Goal: Register for event/course

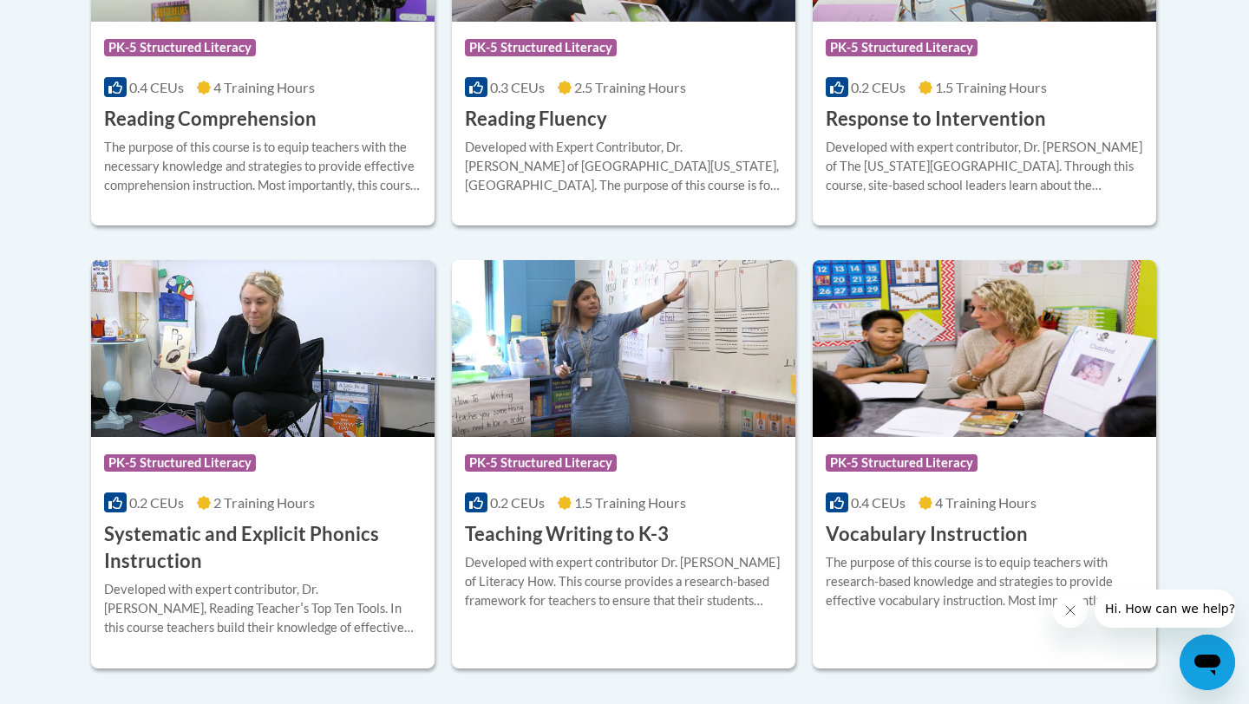
scroll to position [1805, 0]
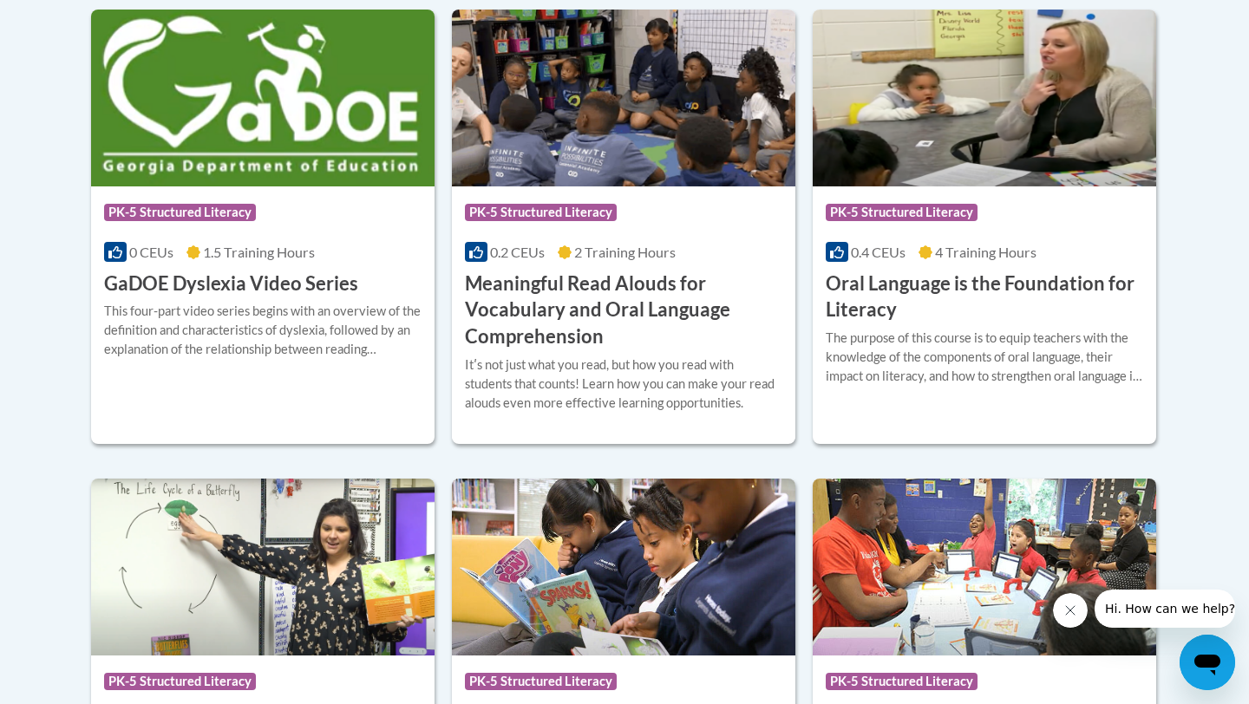
scroll to position [1205, 0]
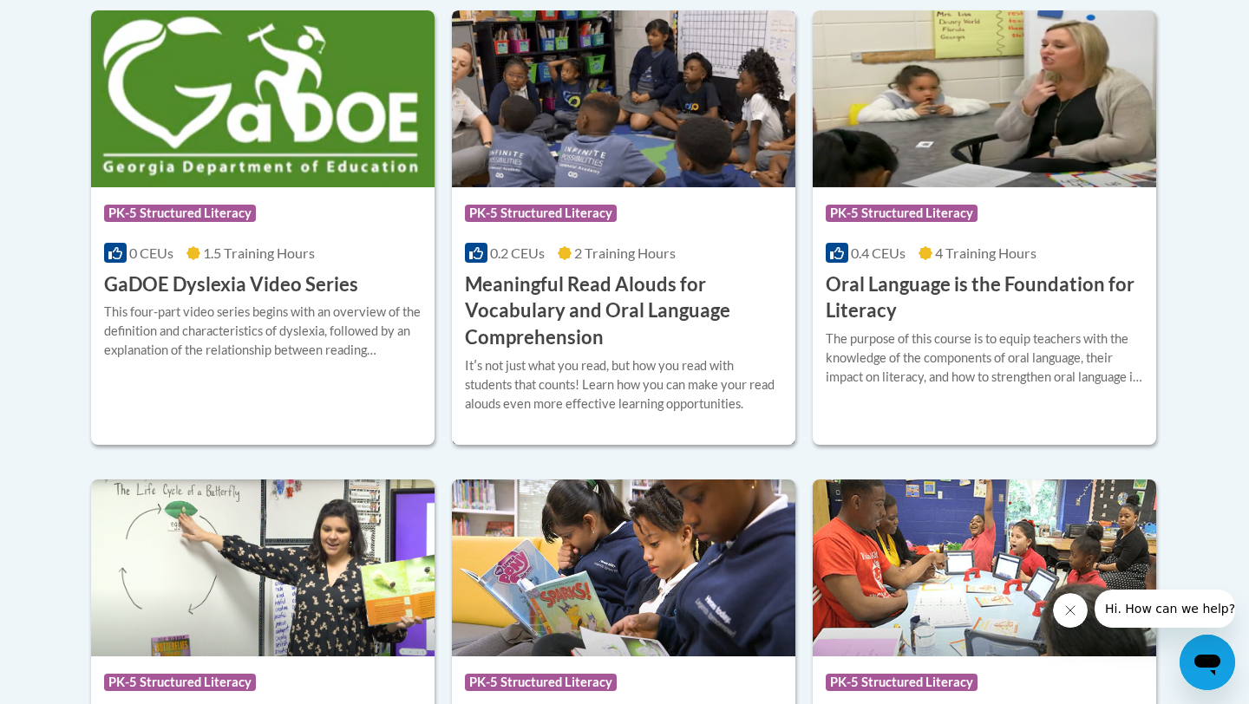
click at [567, 293] on h3 "Meaningful Read Alouds for Vocabulary and Oral Language Comprehension" at bounding box center [623, 312] width 317 height 80
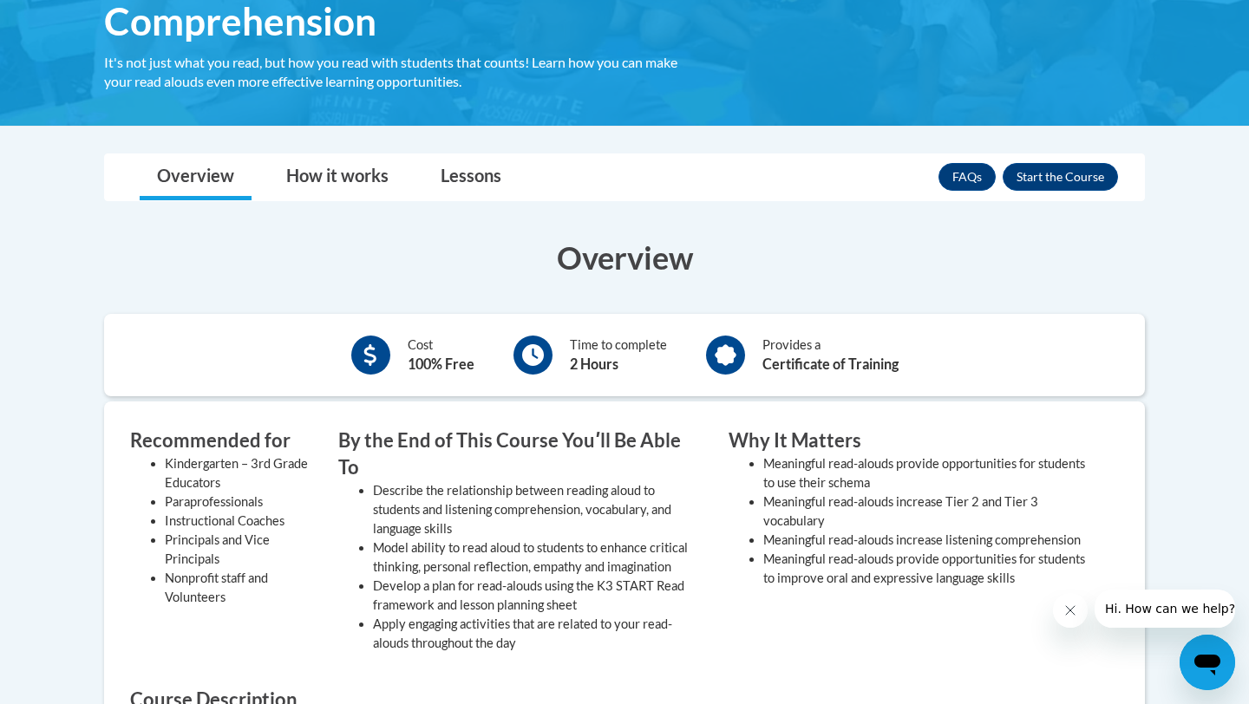
scroll to position [387, 0]
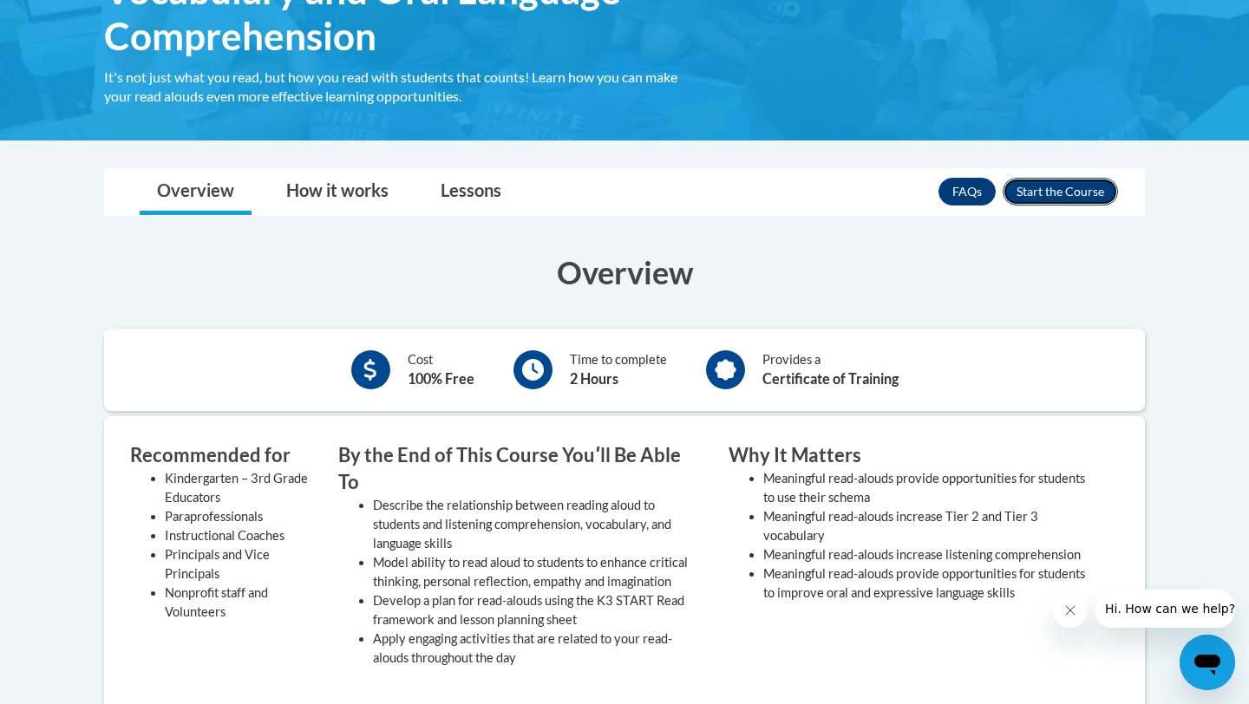
click at [1037, 197] on button "Enroll" at bounding box center [1060, 192] width 115 height 28
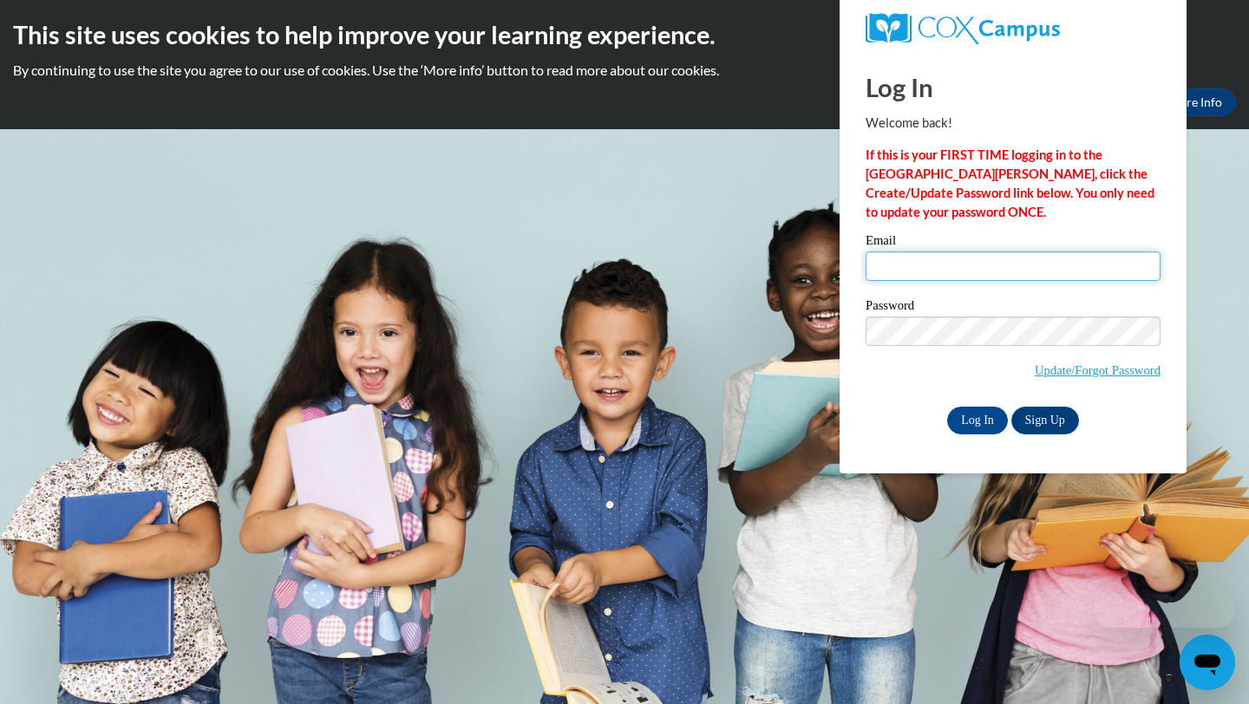
click at [928, 258] on input "Email" at bounding box center [1013, 266] width 295 height 29
type input "johnsonpa1@yahoo.com"
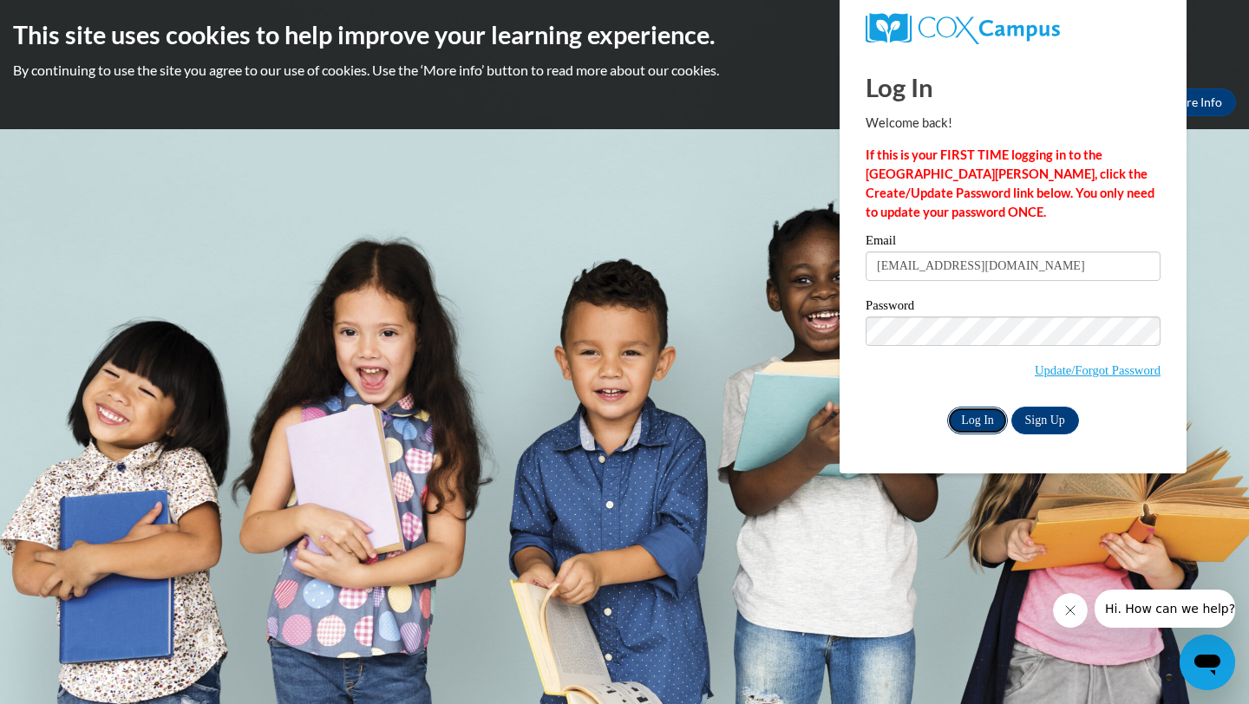
click at [989, 428] on input "Log In" at bounding box center [977, 421] width 61 height 28
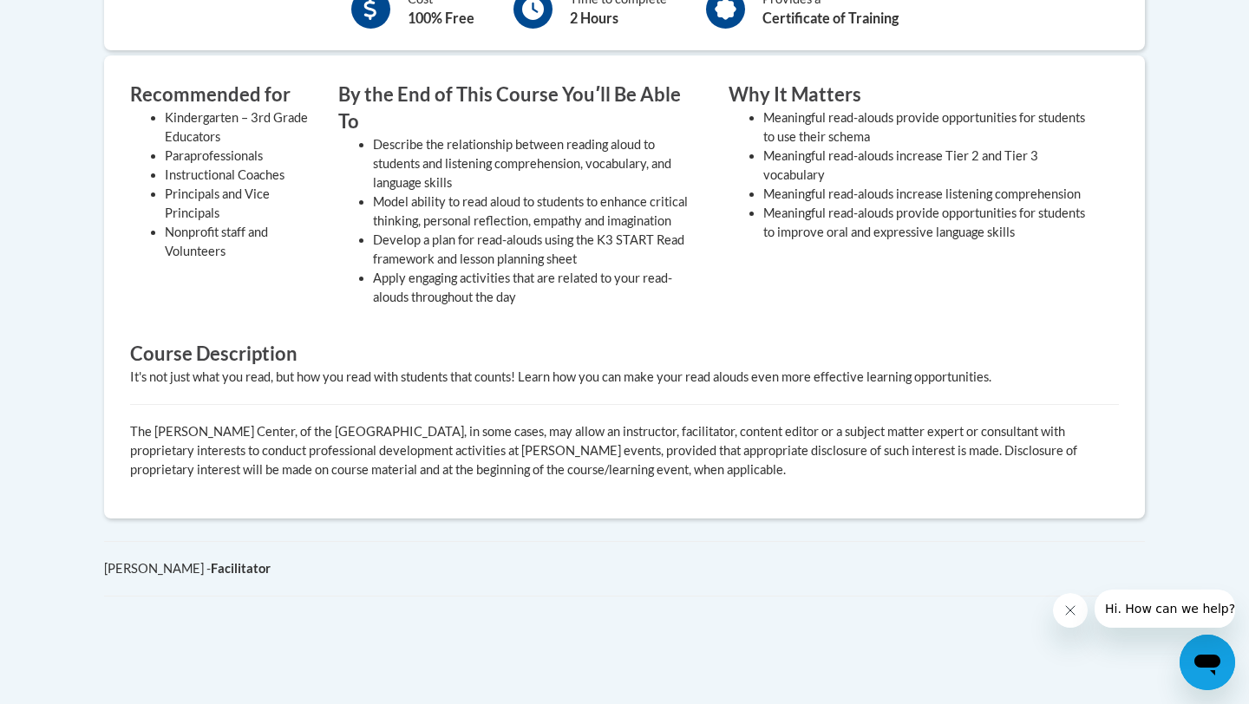
scroll to position [385, 0]
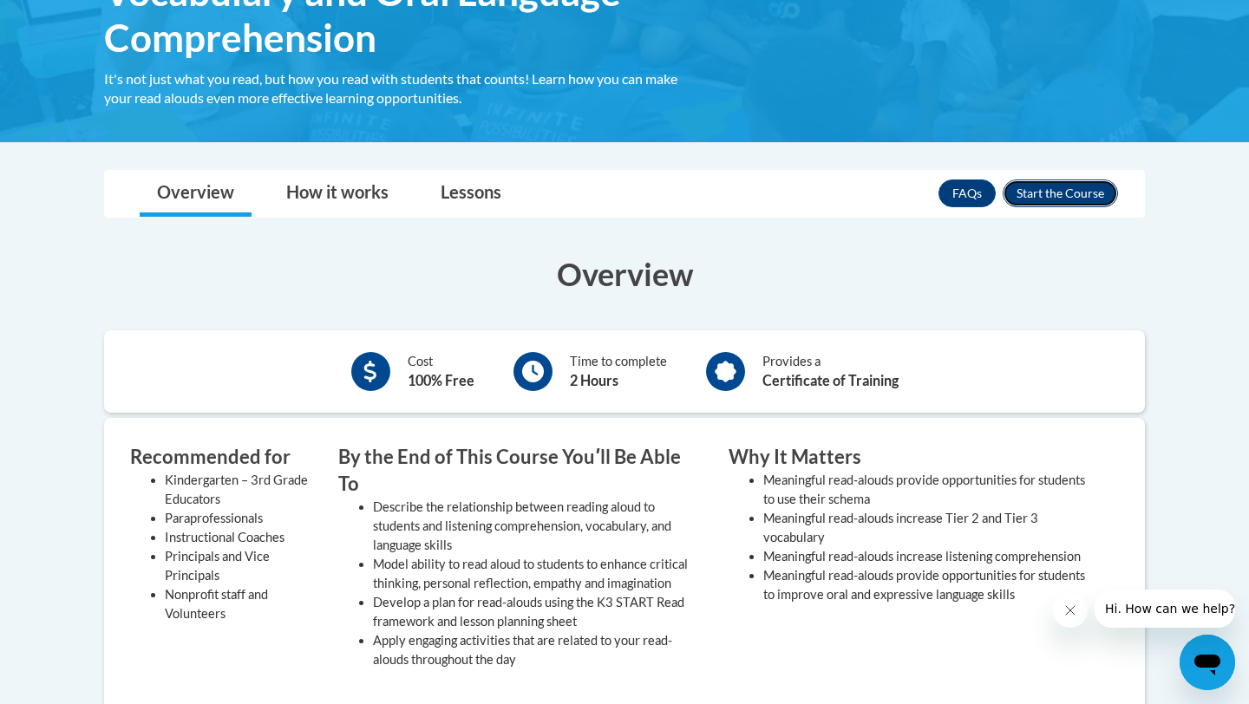
click at [1077, 189] on button "Enroll" at bounding box center [1060, 194] width 115 height 28
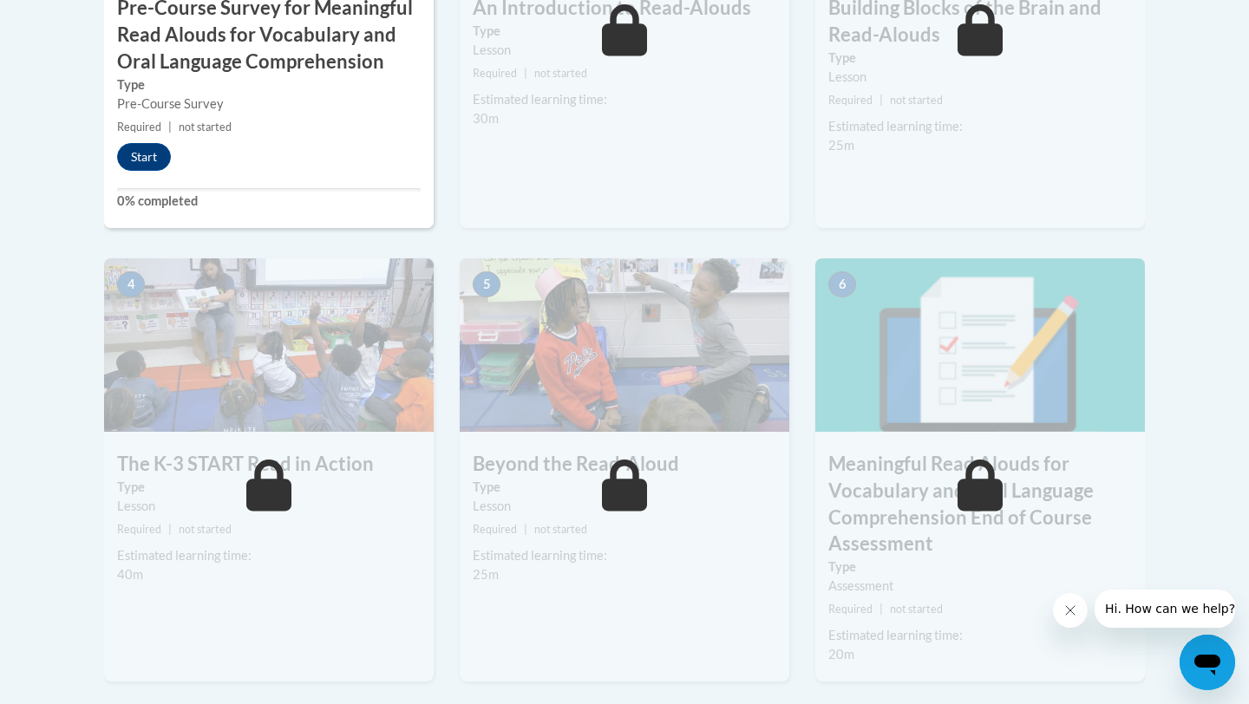
scroll to position [832, 0]
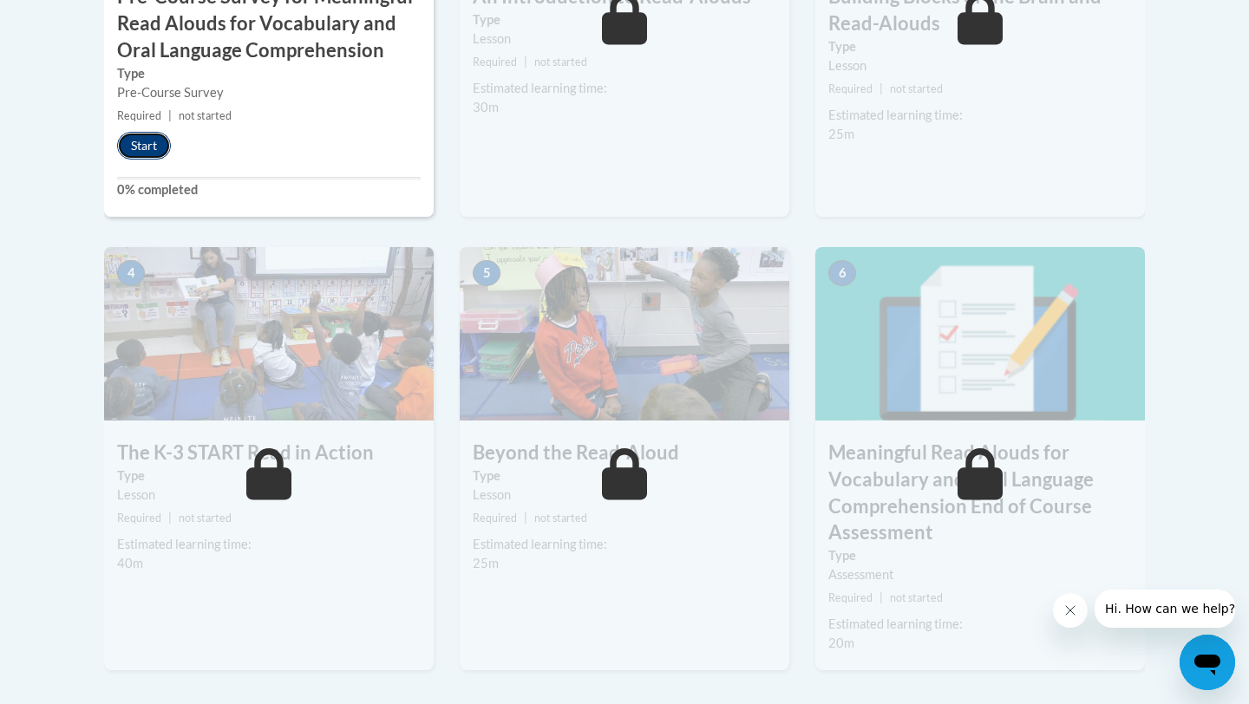
click at [141, 138] on button "Start" at bounding box center [144, 146] width 54 height 28
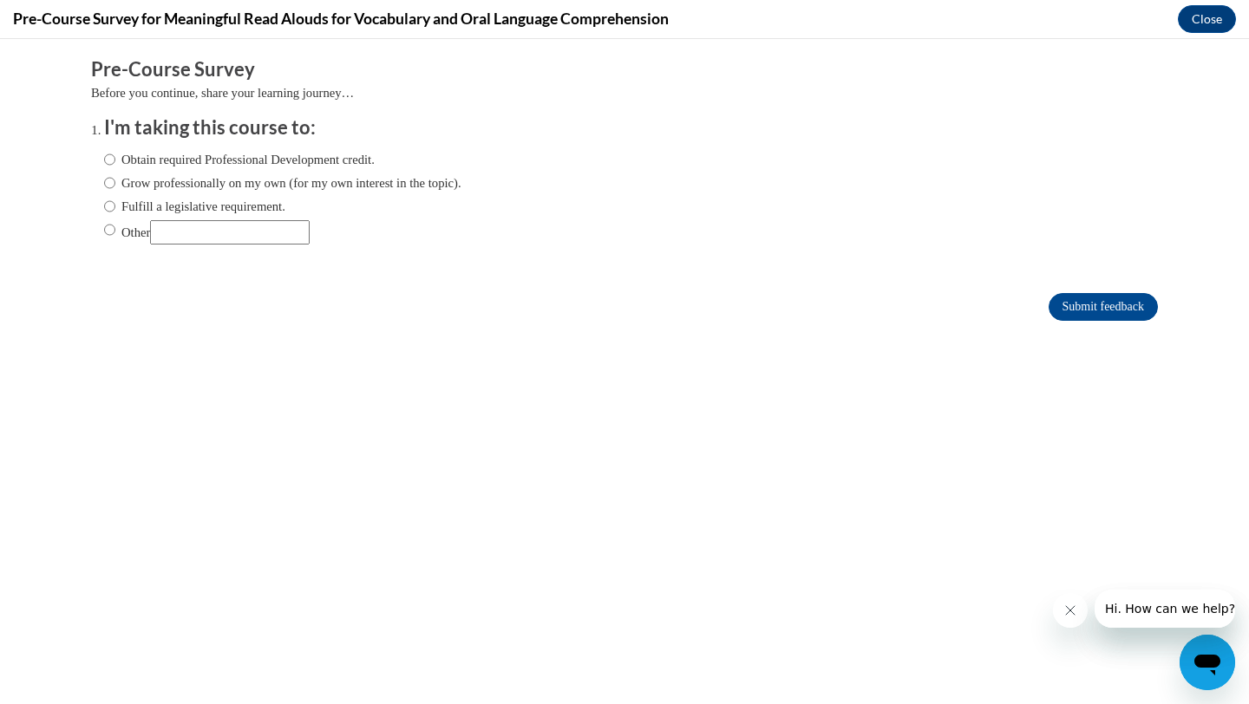
scroll to position [0, 0]
click at [110, 188] on input "Grow professionally on my own (for my own interest in the topic)." at bounding box center [109, 182] width 11 height 19
radio input "true"
click at [1139, 317] on input "Submit feedback" at bounding box center [1103, 307] width 109 height 28
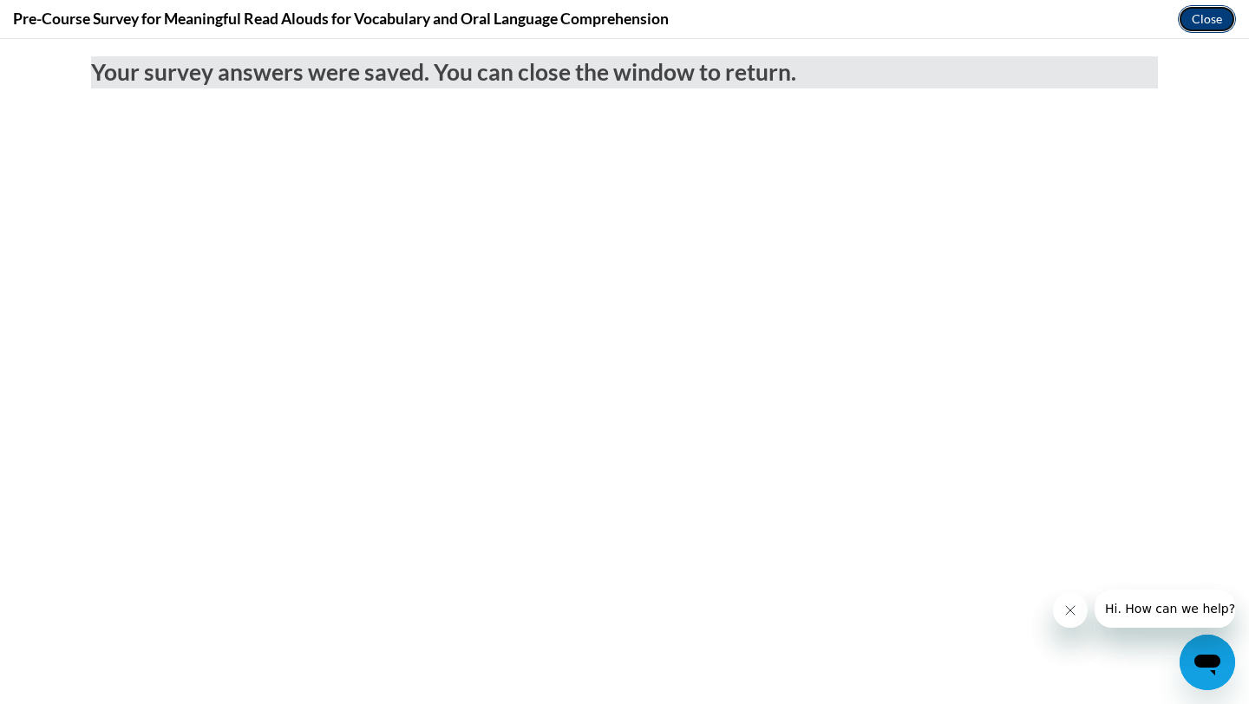
click at [1190, 19] on button "Close" at bounding box center [1207, 19] width 58 height 28
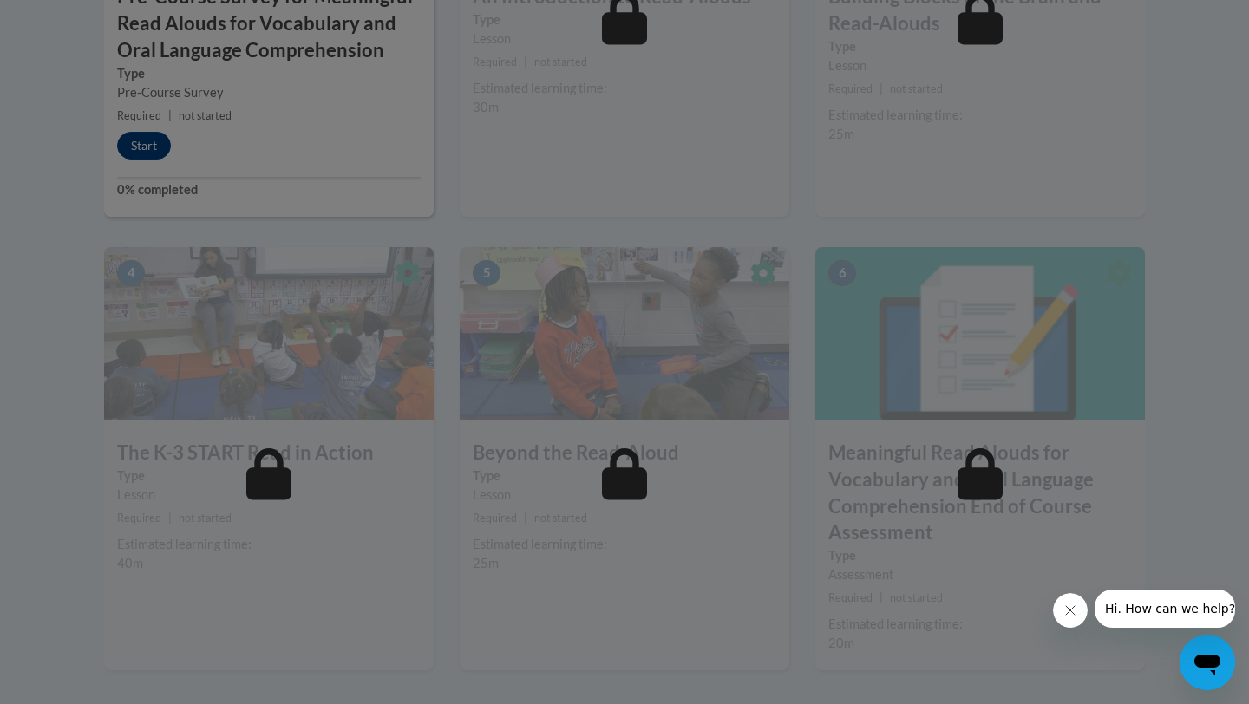
click at [1068, 625] on button "Close message from company" at bounding box center [1070, 610] width 35 height 35
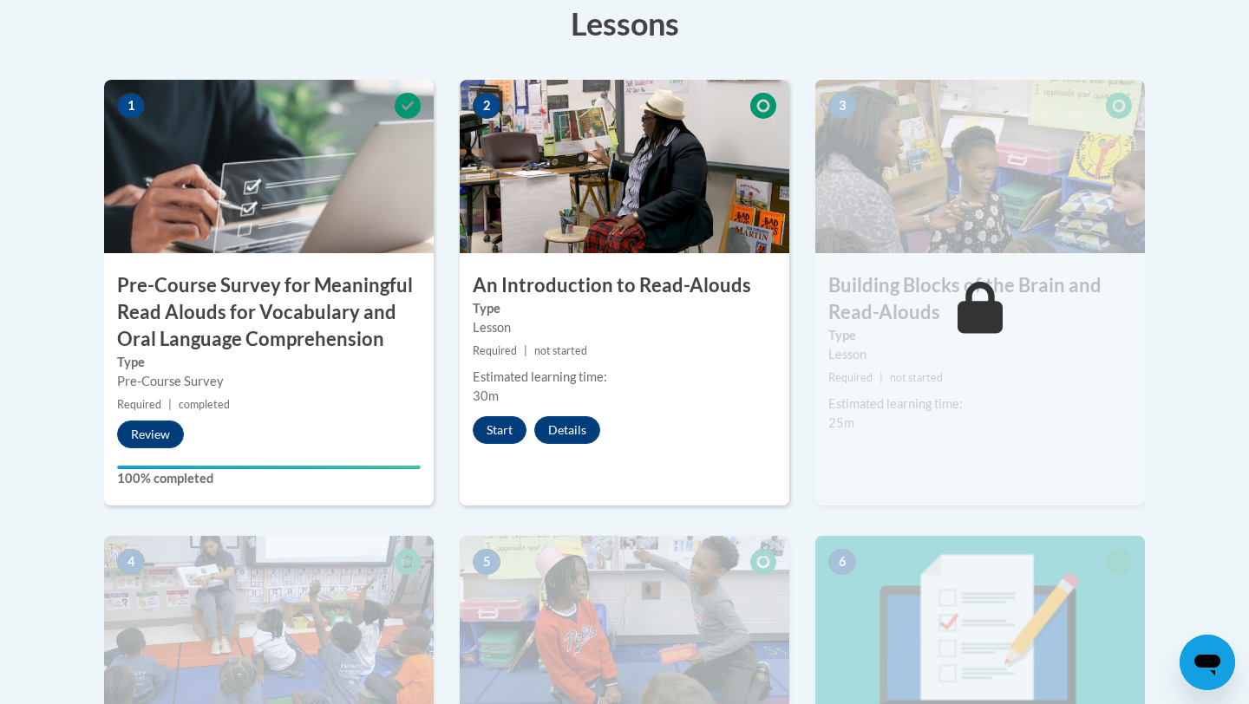
scroll to position [546, 0]
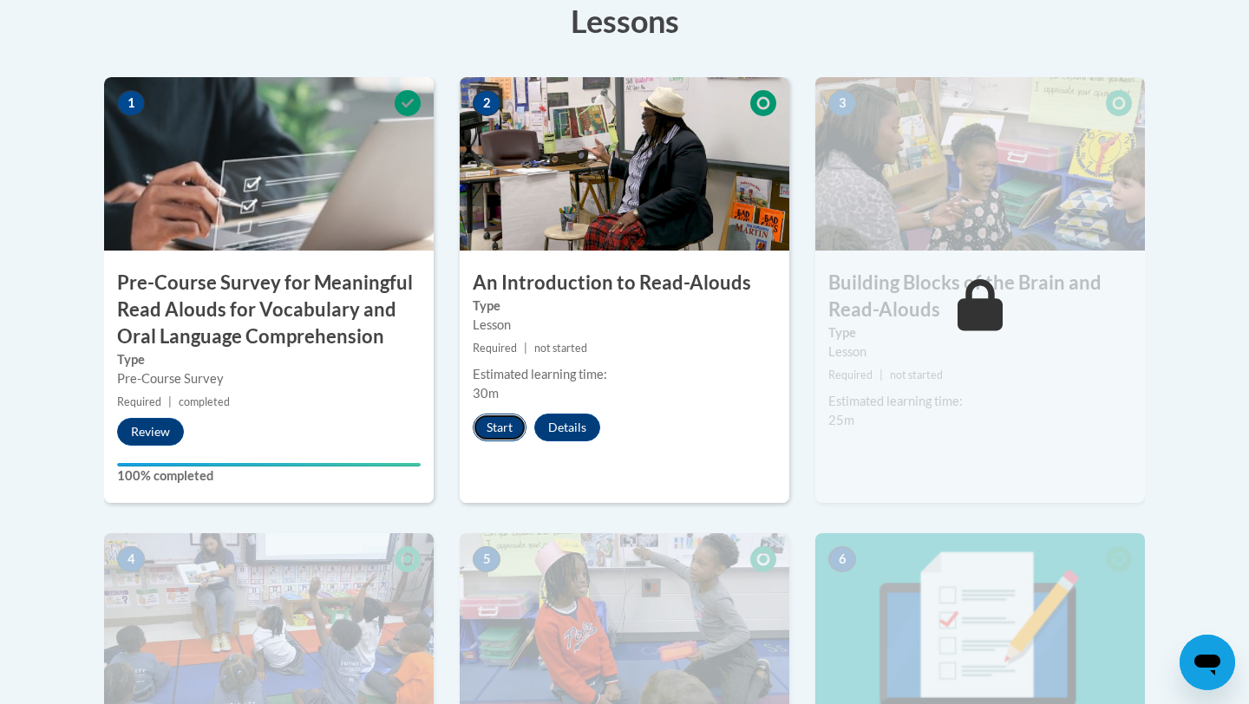
click at [511, 431] on button "Start" at bounding box center [500, 428] width 54 height 28
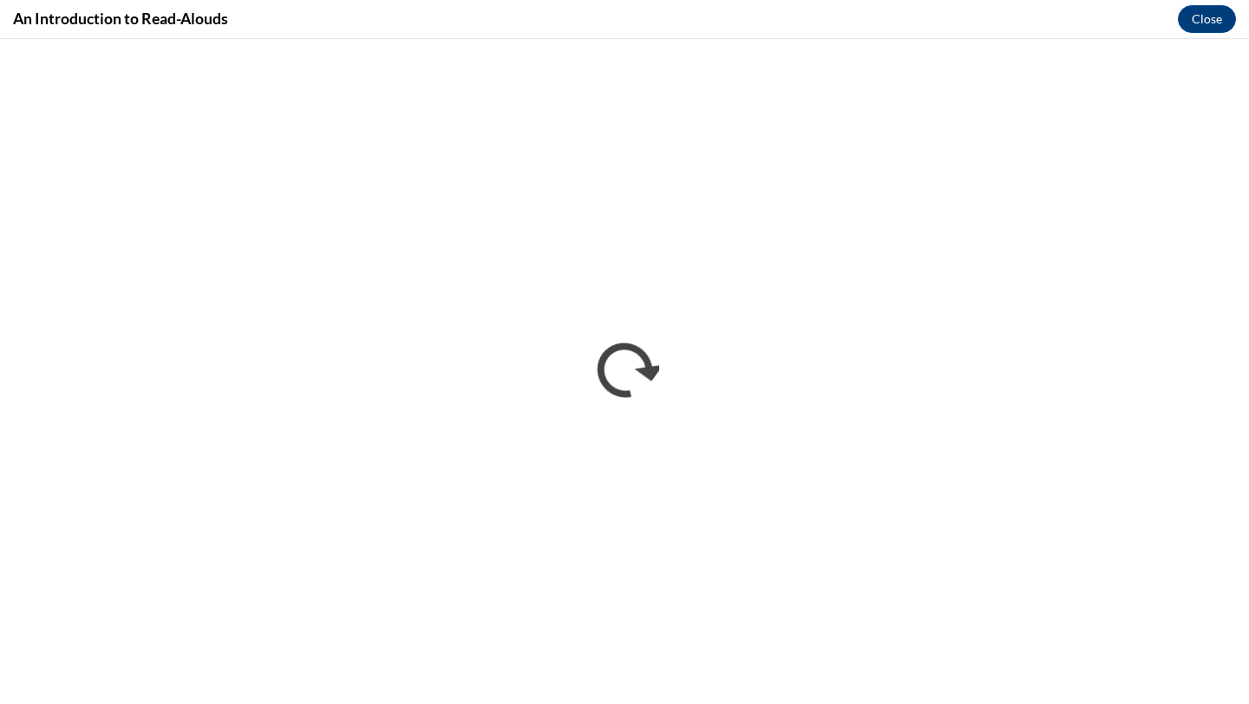
scroll to position [0, 0]
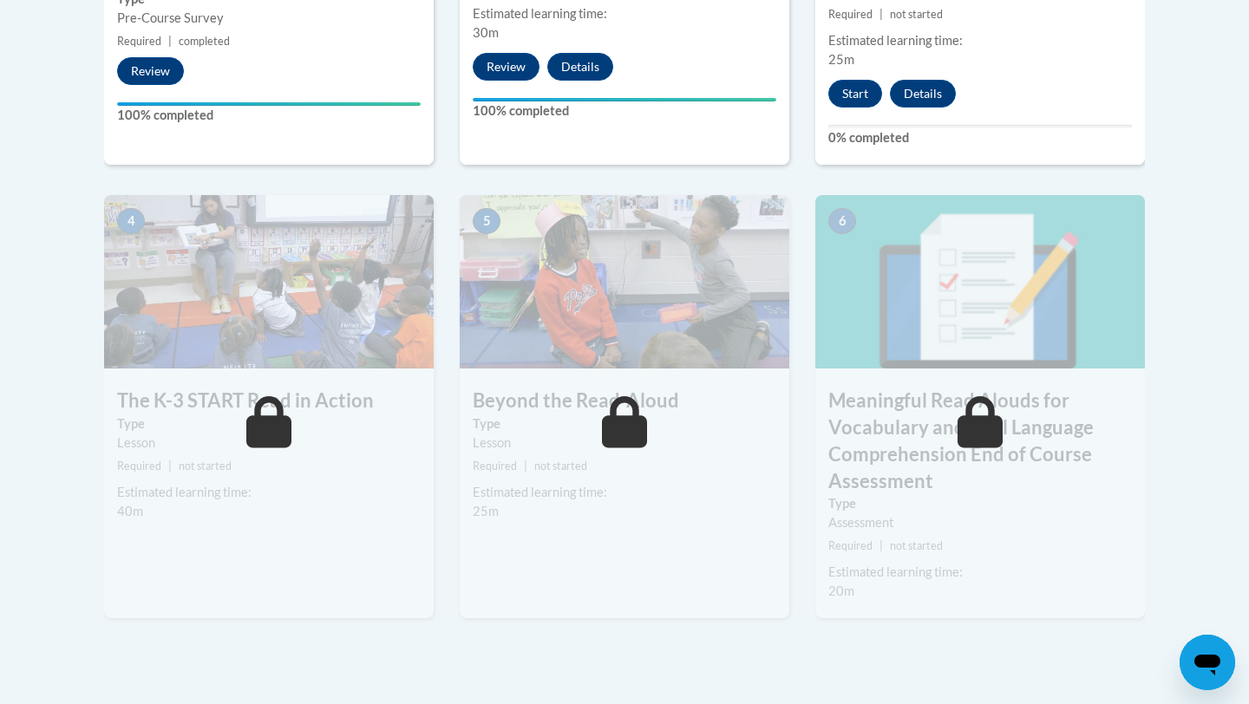
scroll to position [761, 0]
